Goal: Information Seeking & Learning: Learn about a topic

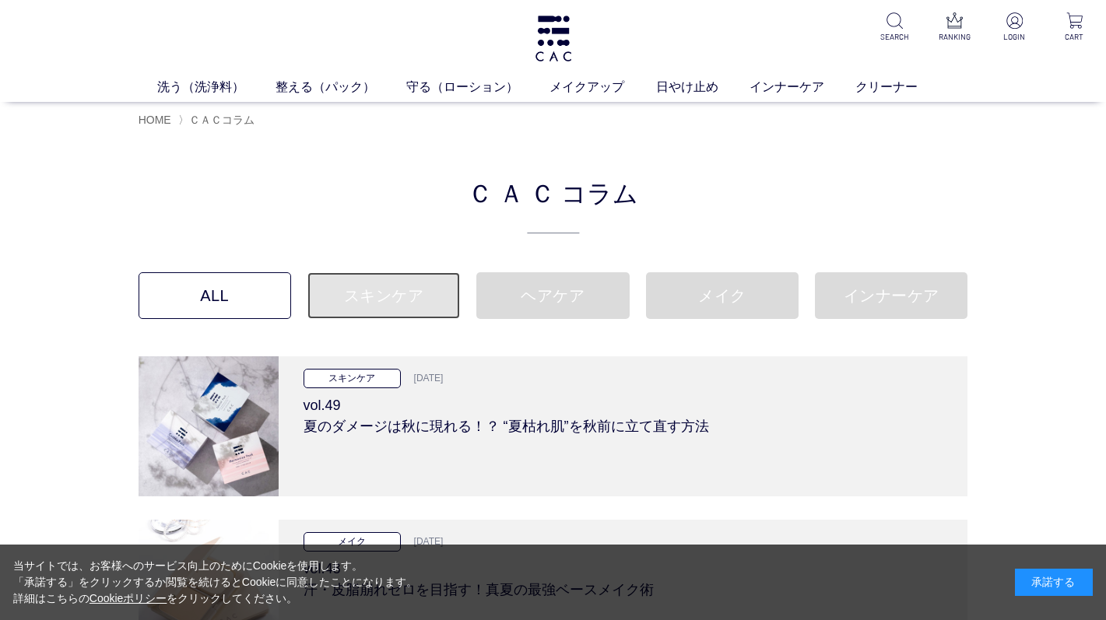
click at [393, 305] on link "スキンケア" at bounding box center [383, 295] width 153 height 47
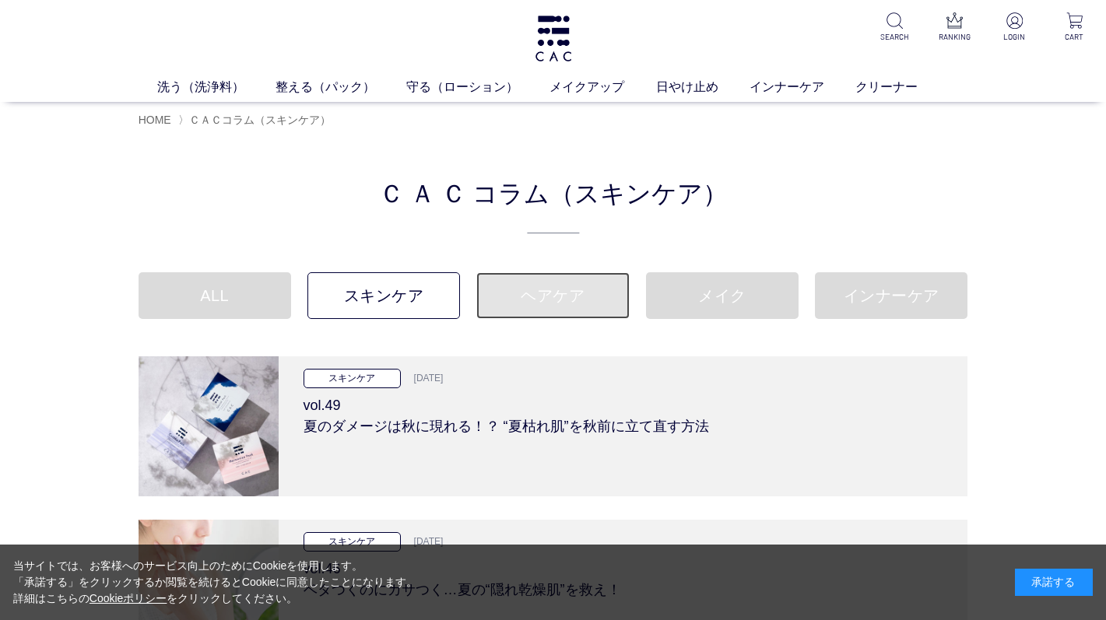
click at [557, 313] on link "ヘアケア" at bounding box center [552, 295] width 153 height 47
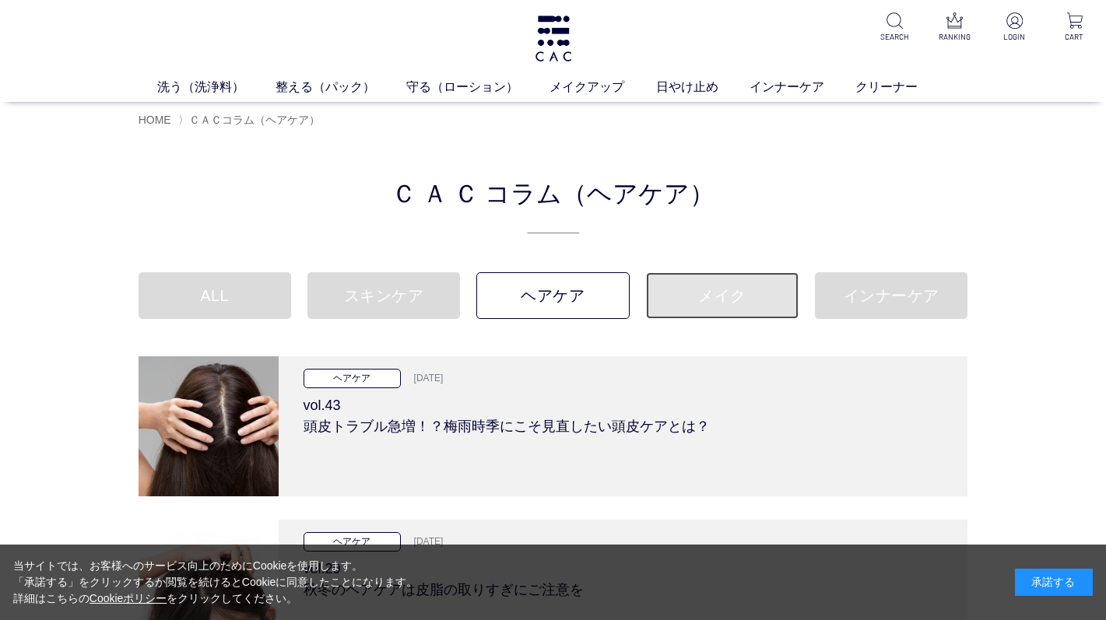
click at [714, 311] on link "メイク" at bounding box center [722, 295] width 153 height 47
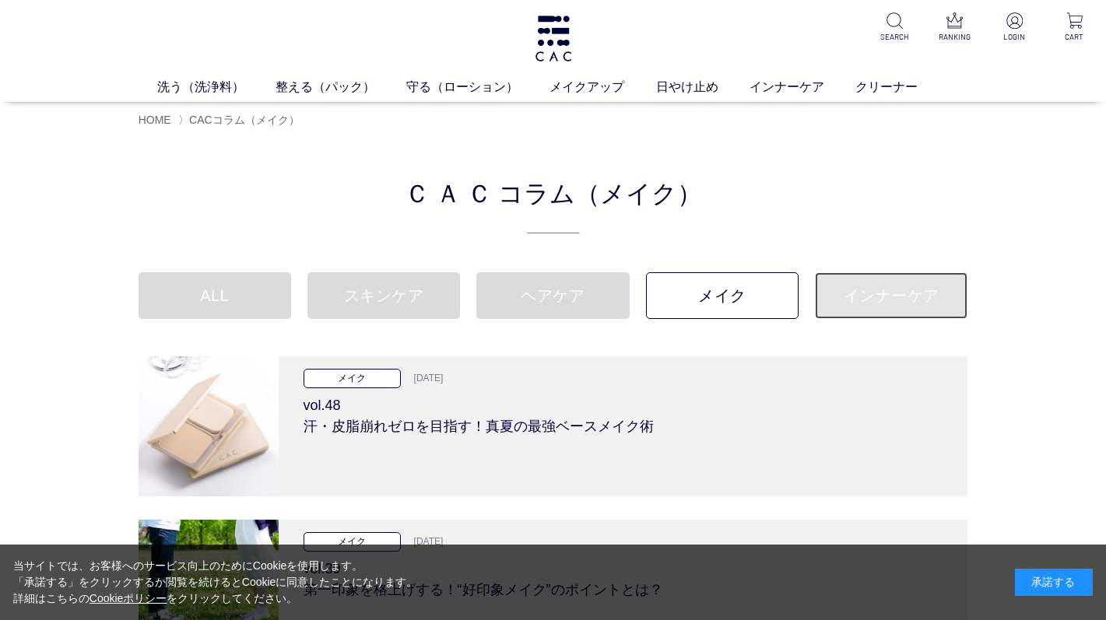
click at [877, 295] on link "インナーケア" at bounding box center [891, 295] width 153 height 47
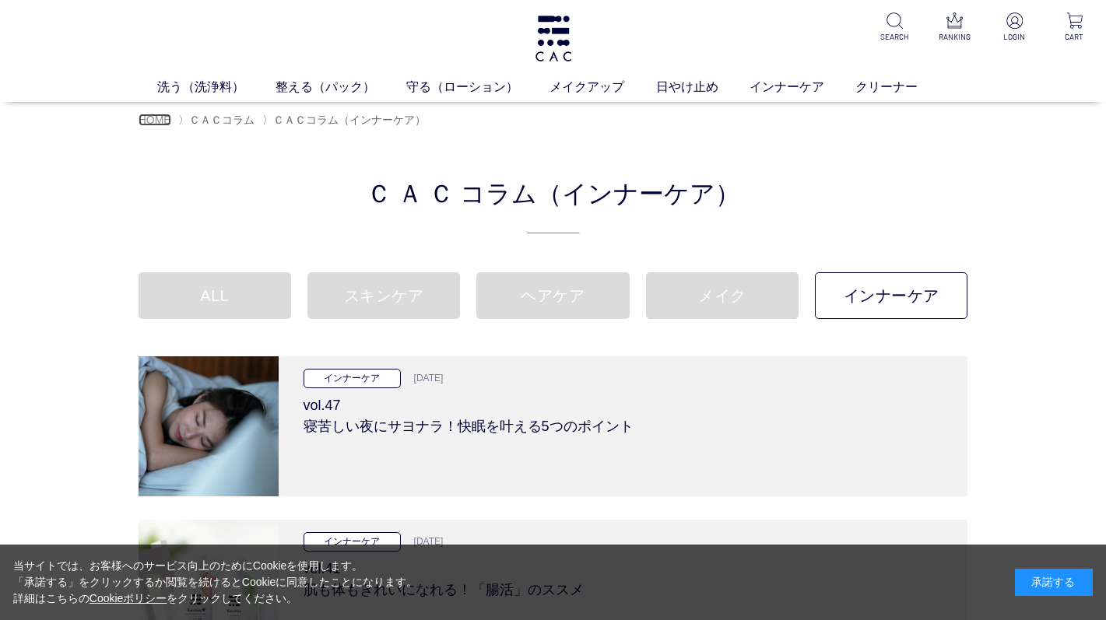
click at [165, 118] on span "HOME" at bounding box center [155, 120] width 33 height 12
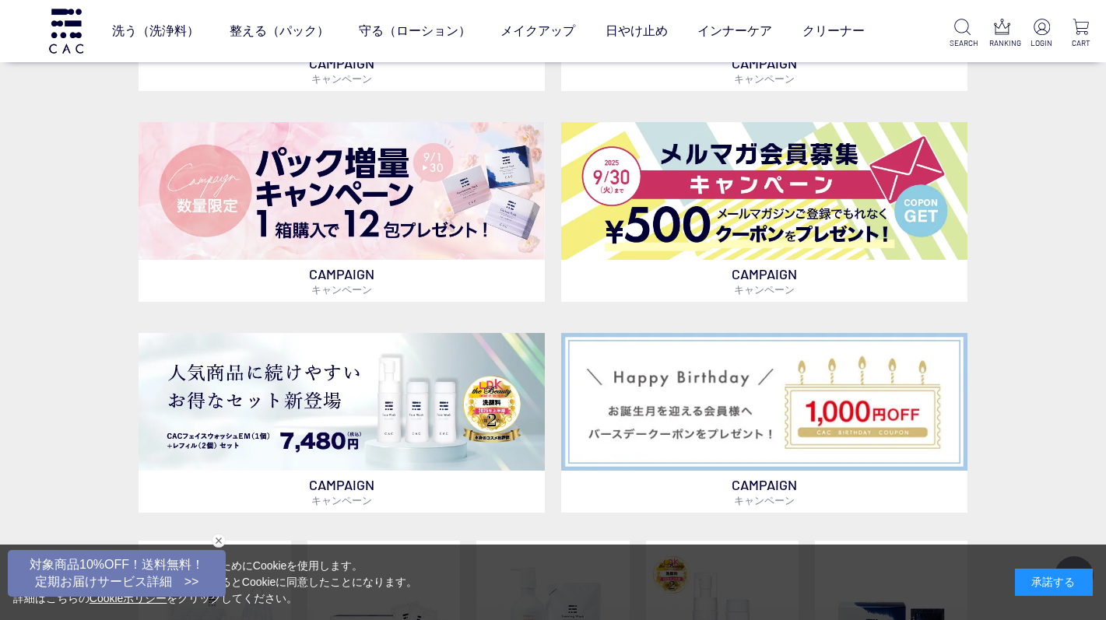
scroll to position [545, 0]
